Goal: Information Seeking & Learning: Check status

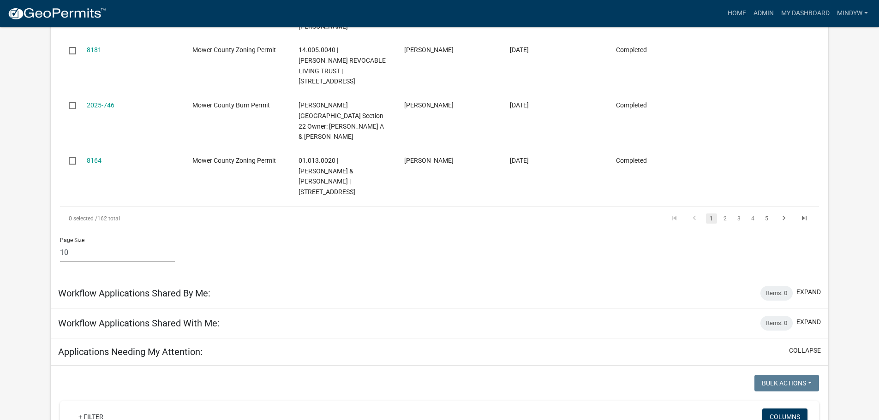
scroll to position [369, 0]
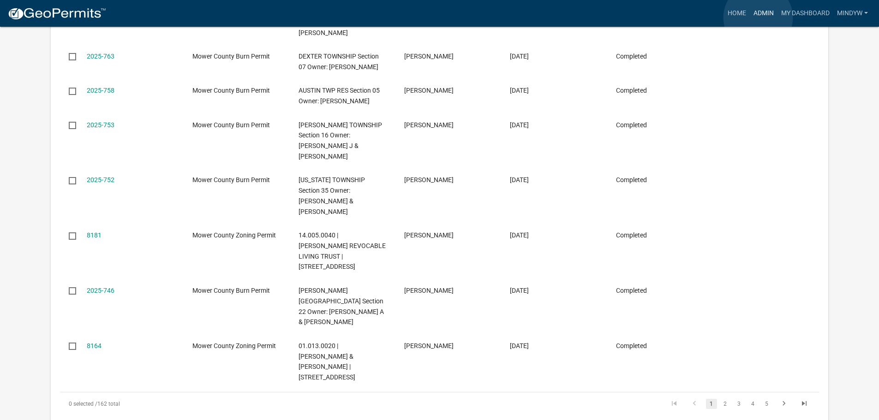
click at [758, 18] on link "Admin" at bounding box center [764, 14] width 28 height 18
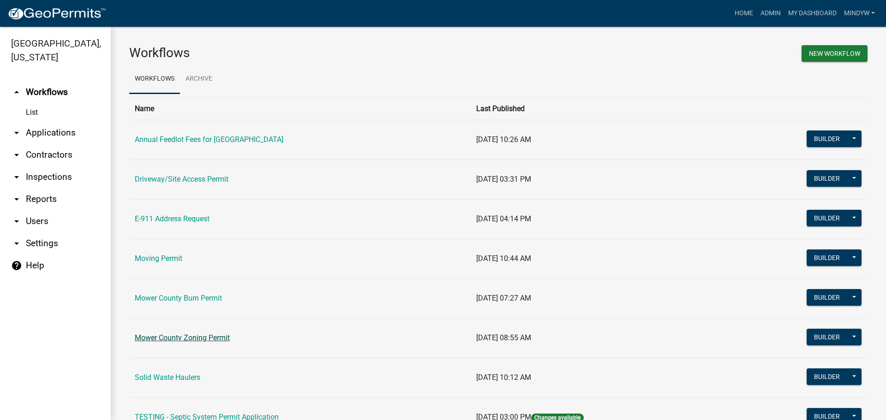
click at [190, 336] on link "Mower County Zoning Permit" at bounding box center [182, 338] width 95 height 9
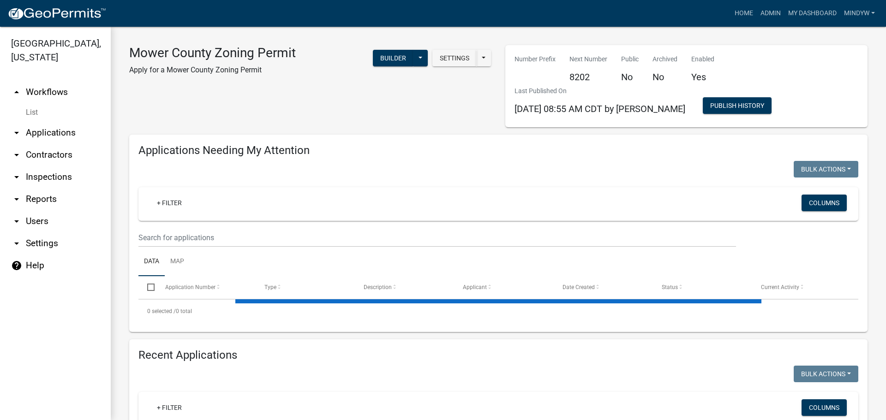
select select "1: 25"
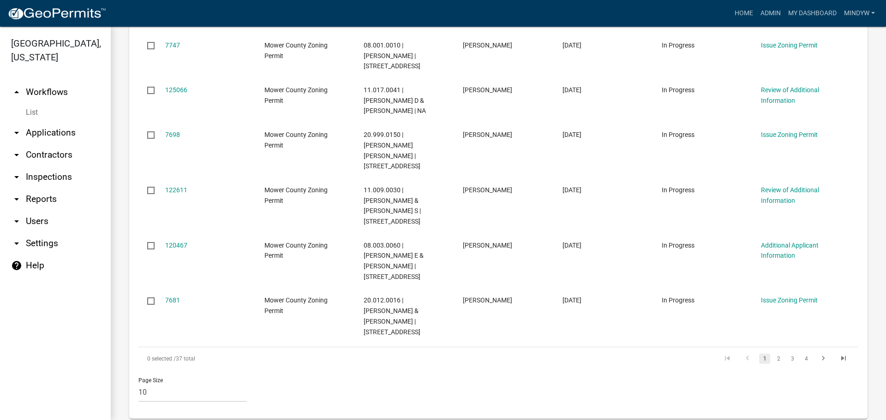
scroll to position [600, 0]
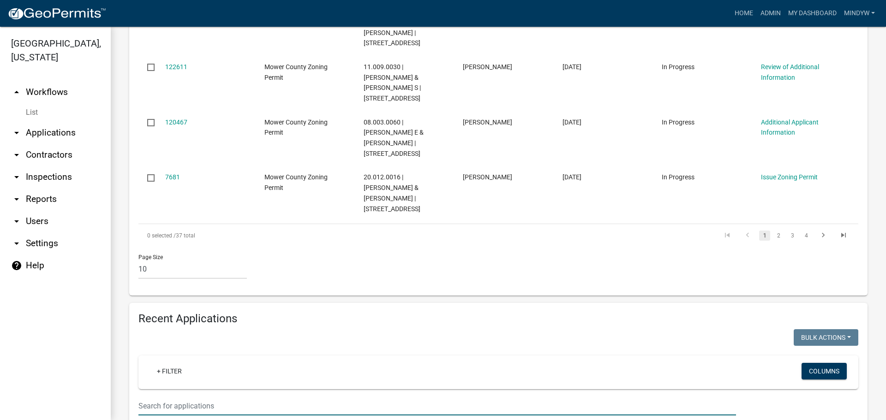
click at [192, 397] on input "text" at bounding box center [437, 406] width 598 height 19
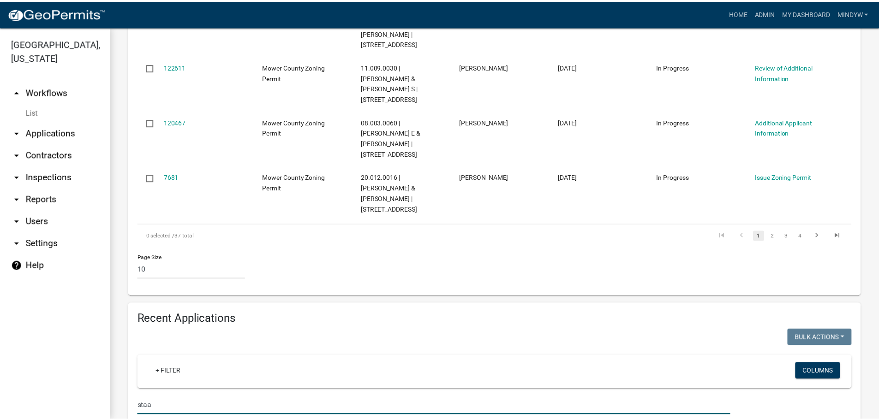
scroll to position [651, 0]
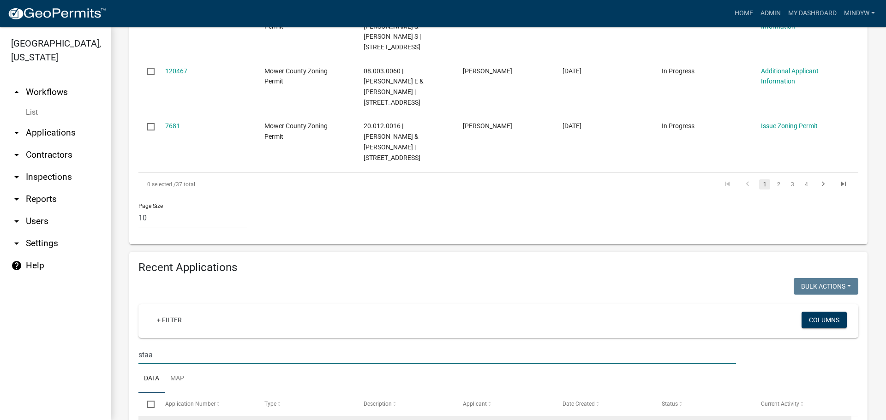
type input "staa"
click at [174, 420] on link "8125" at bounding box center [172, 428] width 15 height 7
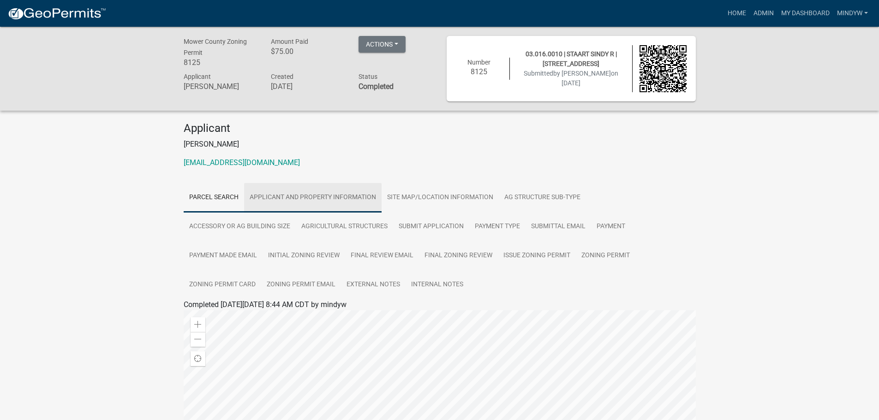
click at [337, 198] on link "Applicant and Property Information" at bounding box center [313, 198] width 138 height 30
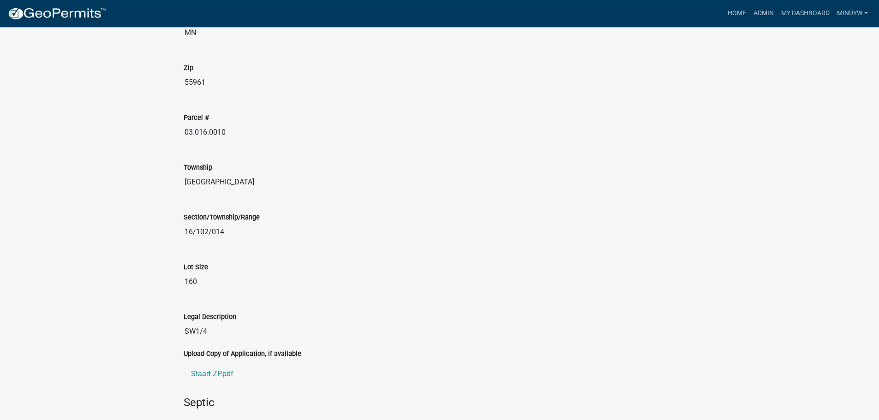
scroll to position [1108, 0]
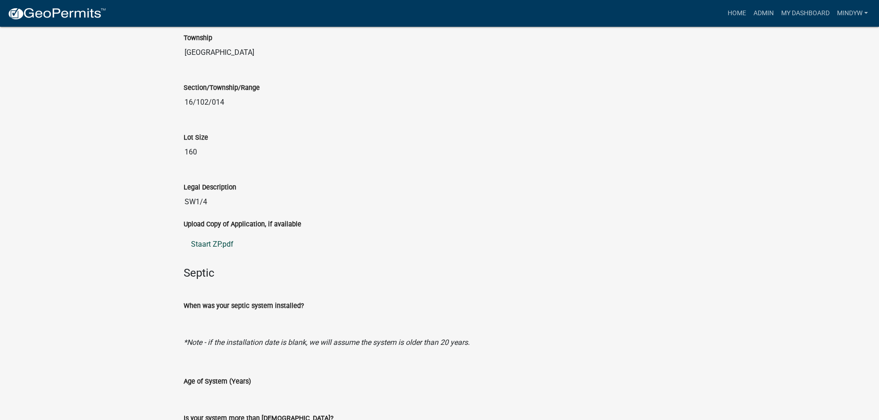
click at [225, 246] on link "Staart ZP.pdf" at bounding box center [440, 245] width 512 height 22
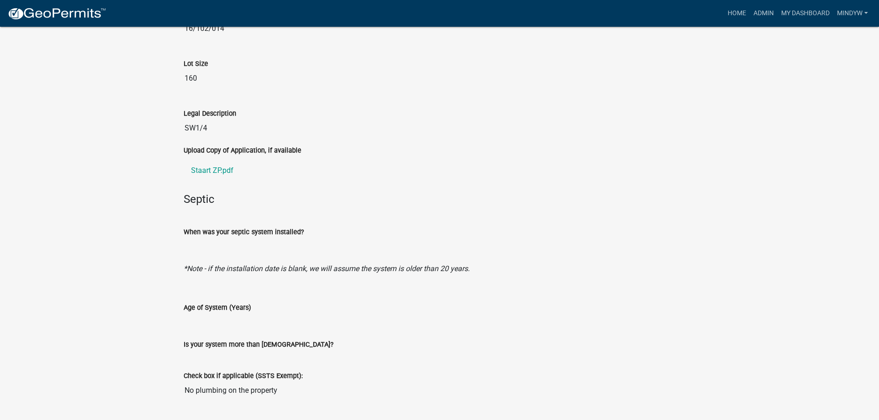
scroll to position [1207, 0]
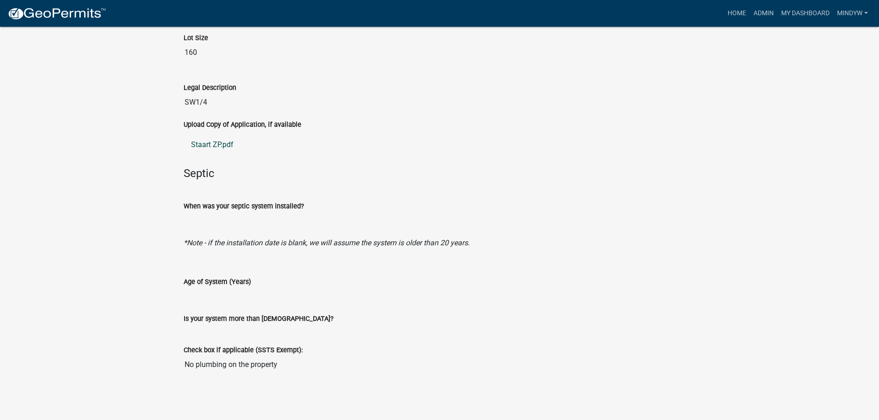
click at [210, 144] on link "Staart ZP.pdf" at bounding box center [440, 145] width 512 height 22
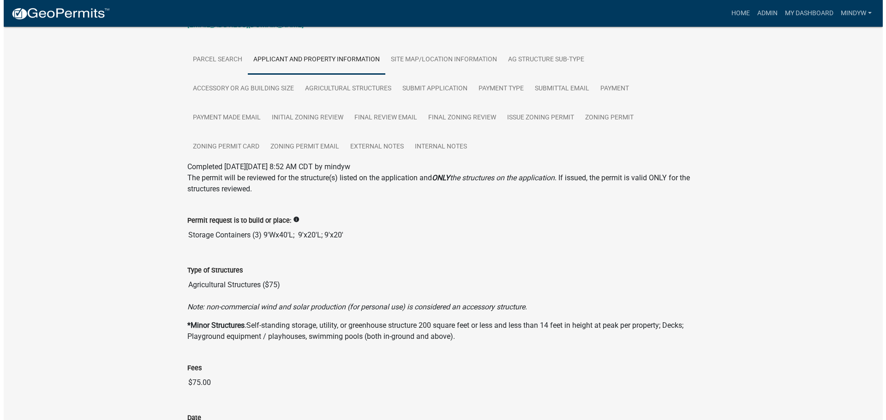
scroll to position [0, 0]
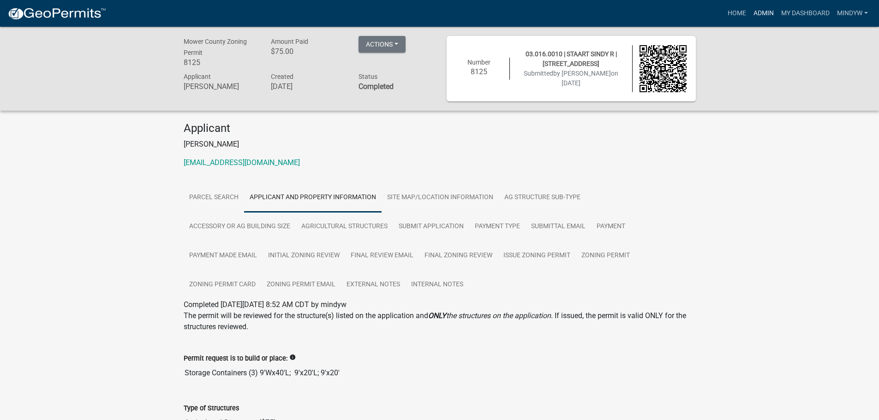
click at [758, 17] on link "Admin" at bounding box center [764, 14] width 28 height 18
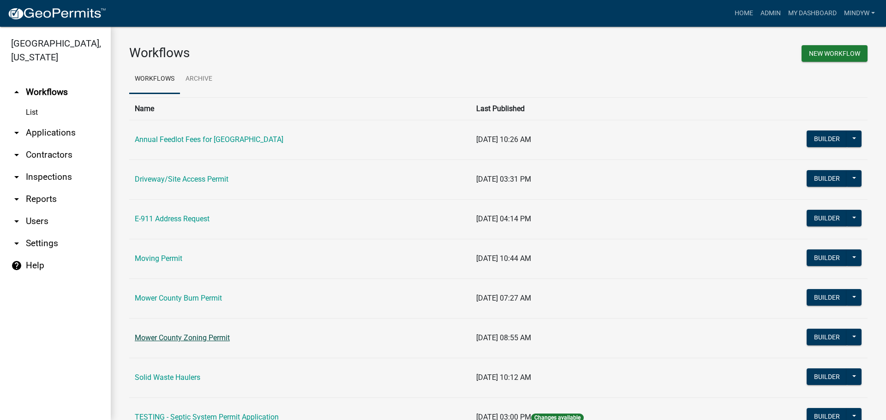
click at [190, 336] on link "Mower County Zoning Permit" at bounding box center [182, 338] width 95 height 9
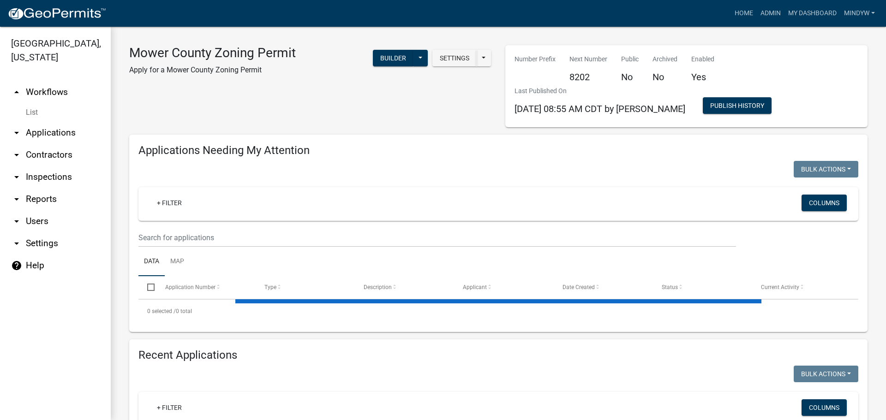
select select "1: 25"
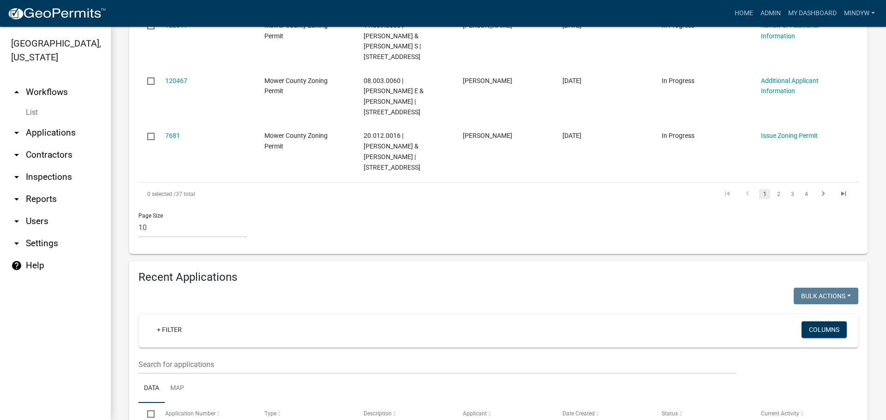
scroll to position [646, 0]
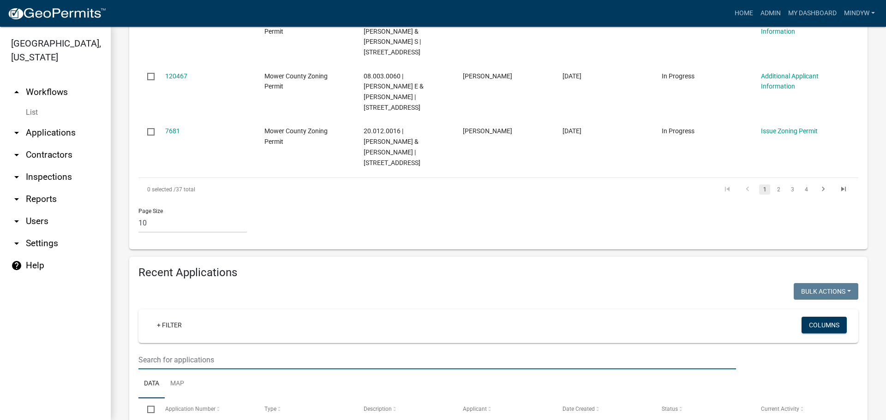
click at [210, 351] on input "text" at bounding box center [437, 360] width 598 height 19
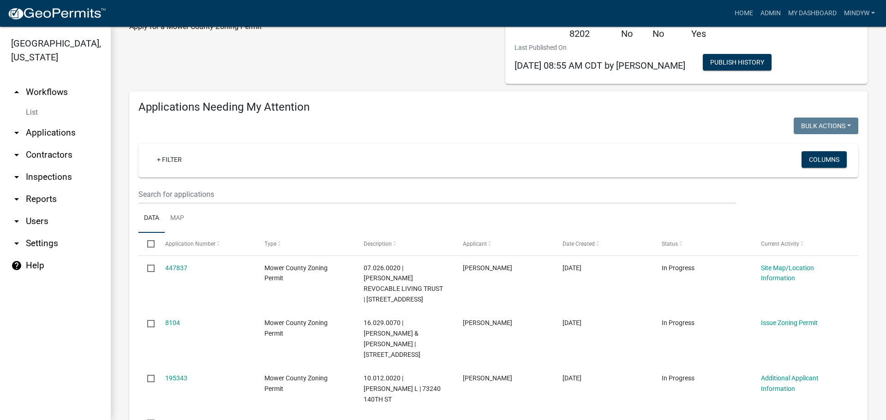
scroll to position [0, 0]
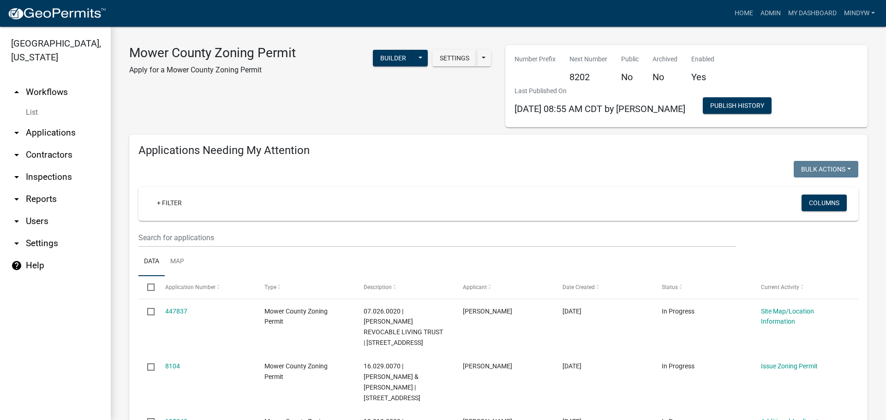
type input "20.005.0260"
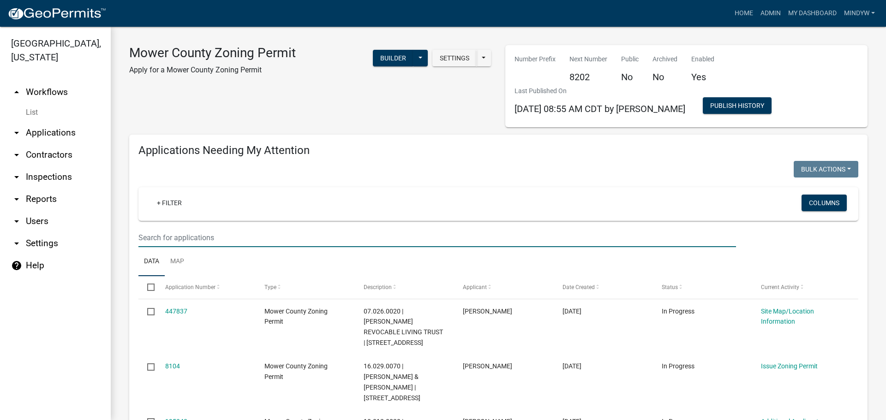
click at [195, 232] on input "text" at bounding box center [437, 237] width 598 height 19
type input "20.005.0260"
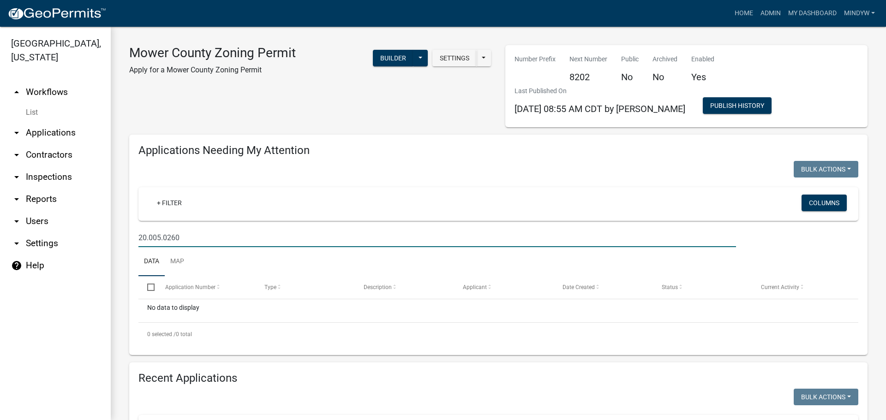
drag, startPoint x: 162, startPoint y: 237, endPoint x: 129, endPoint y: 233, distance: 33.0
click at [129, 233] on div "Applications Needing My Attention Bulk Actions Void Expire Lock Withdraw + Filt…" at bounding box center [498, 245] width 752 height 221
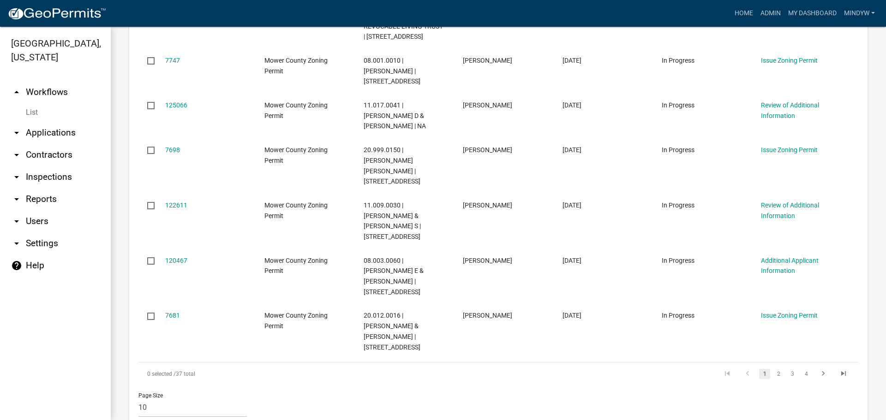
scroll to position [637, 0]
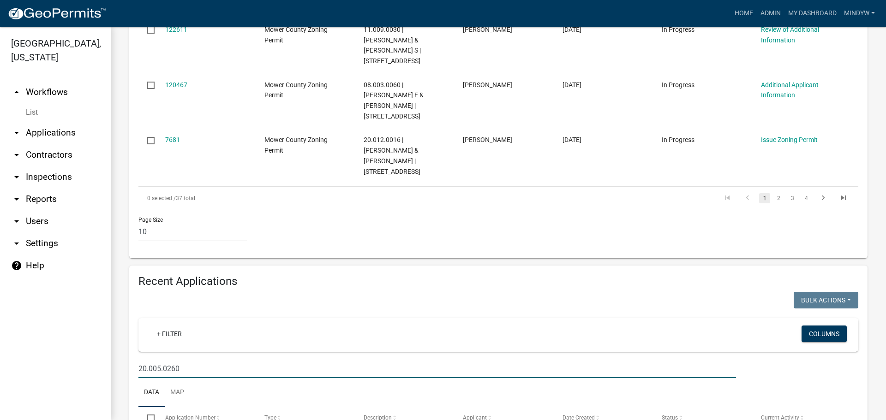
drag, startPoint x: 198, startPoint y: 285, endPoint x: 126, endPoint y: 283, distance: 72.5
click at [126, 283] on div "Recent Applications Bulk Actions Void Expire Lock Withdraw + Filter Columns 20.…" at bounding box center [498, 376] width 752 height 221
type input "staart"
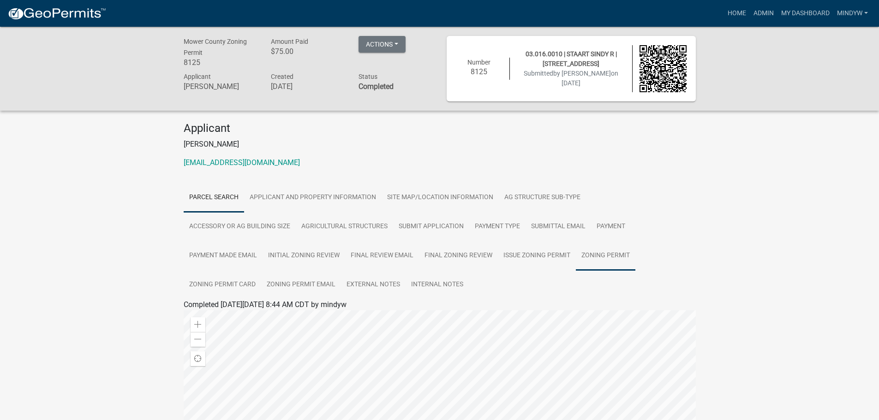
click at [600, 253] on link "Zoning Permit" at bounding box center [606, 256] width 60 height 30
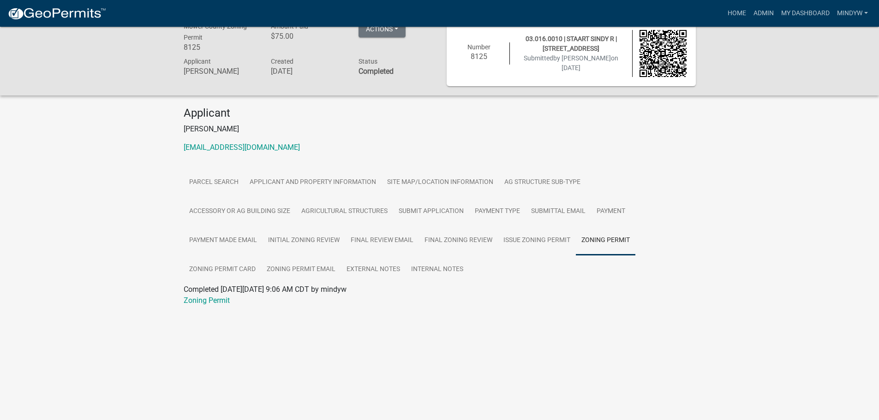
scroll to position [27, 0]
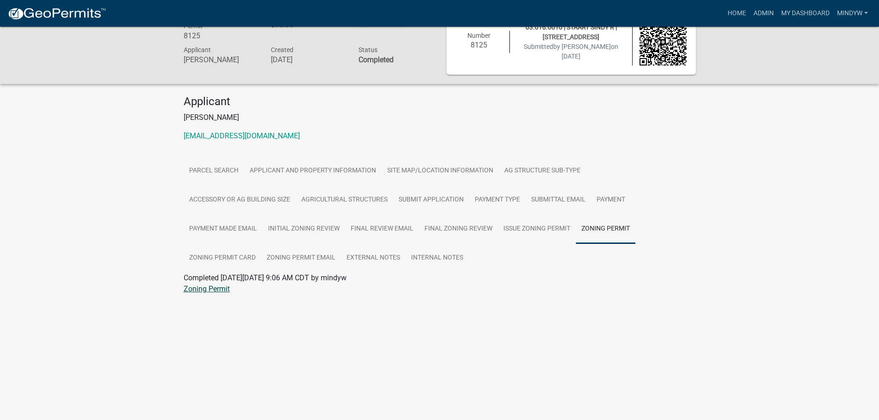
click at [202, 289] on link "Zoning Permit" at bounding box center [207, 289] width 46 height 9
click at [226, 258] on link "Zoning Permit Card" at bounding box center [223, 259] width 78 height 30
click at [223, 291] on link "Zoning Permit Card" at bounding box center [215, 289] width 63 height 9
